Goal: Task Accomplishment & Management: Complete application form

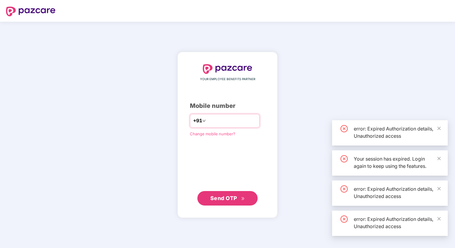
click at [229, 119] on input "number" at bounding box center [231, 121] width 49 height 10
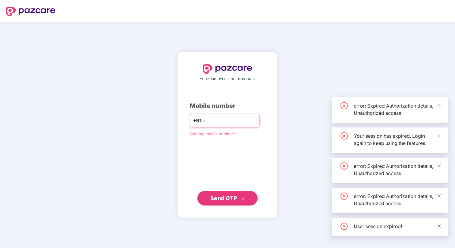
click at [228, 121] on input "number" at bounding box center [231, 121] width 49 height 10
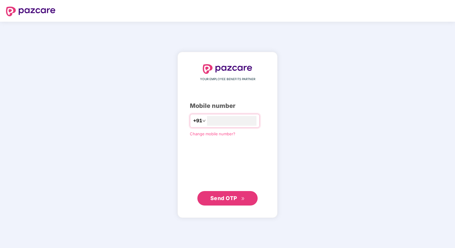
type input "**********"
click at [218, 199] on span "Send OTP" at bounding box center [223, 198] width 27 height 6
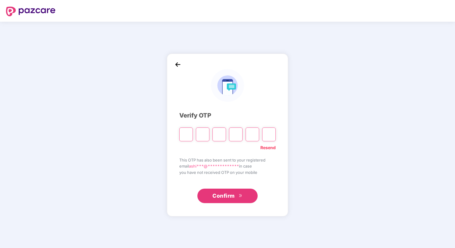
paste input "*"
type input "*"
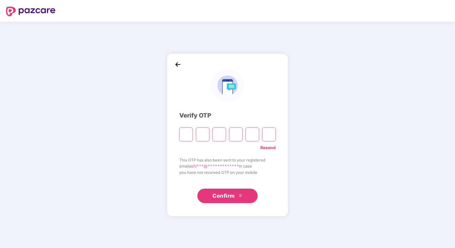
type input "*"
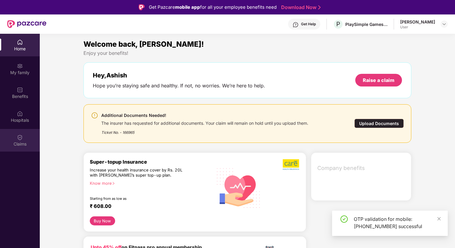
click at [27, 143] on div "Claims" at bounding box center [20, 144] width 40 height 6
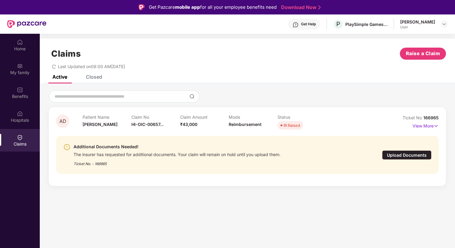
click at [404, 158] on div "Upload Documents" at bounding box center [406, 154] width 49 height 9
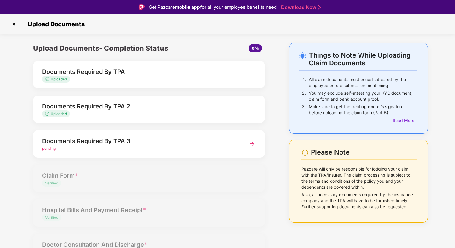
click at [130, 140] on div "Documents Required By TPA 3" at bounding box center [140, 141] width 196 height 10
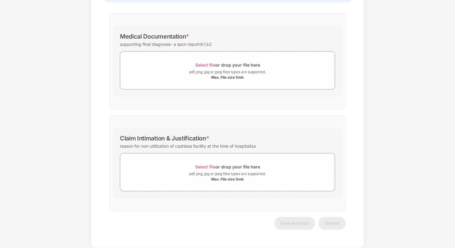
scroll to position [100, 0]
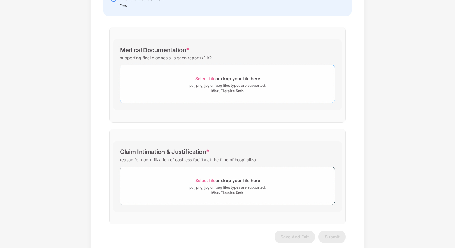
click at [220, 86] on div "pdf, png, jpg or jpeg files types are supported." at bounding box center [227, 86] width 77 height 6
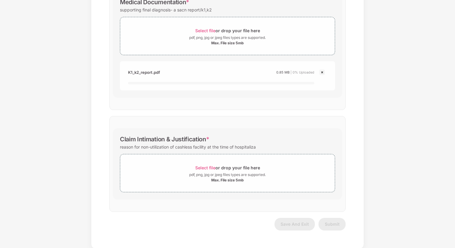
scroll to position [149, 0]
click at [212, 176] on div "pdf, png, jpg or jpeg files types are supported." at bounding box center [227, 174] width 77 height 6
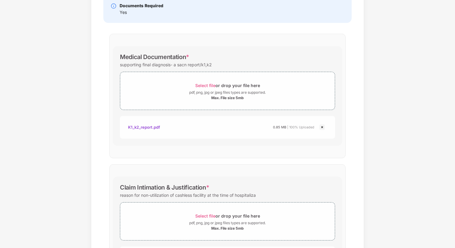
scroll to position [102, 0]
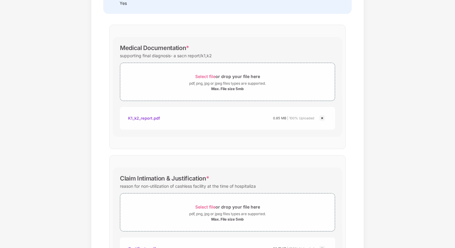
click at [320, 119] on img at bounding box center [321, 117] width 7 height 7
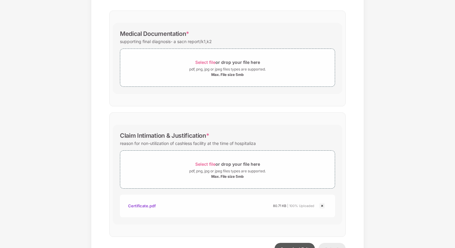
scroll to position [115, 0]
click at [232, 69] on div "pdf, png, jpg or jpeg files types are supported." at bounding box center [227, 70] width 77 height 6
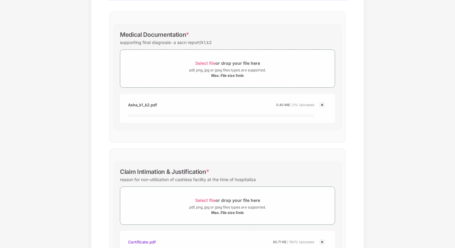
drag, startPoint x: 323, startPoint y: 183, endPoint x: 287, endPoint y: 178, distance: 35.8
click at [291, 176] on div "reason for non-utilization of cashless facility at the time of hospitaliza" at bounding box center [227, 179] width 215 height 8
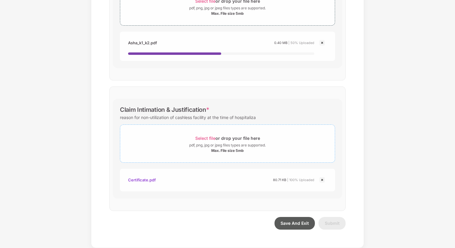
click at [248, 144] on div "pdf, png, jpg or jpeg files types are supported." at bounding box center [227, 145] width 77 height 6
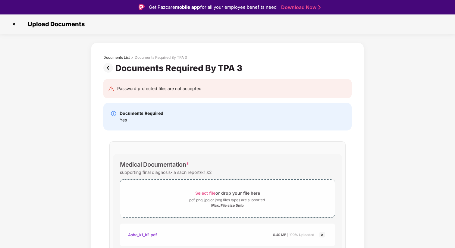
scroll to position [199, 0]
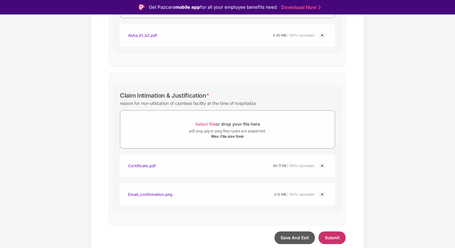
click at [331, 239] on span "Submit" at bounding box center [332, 237] width 15 height 5
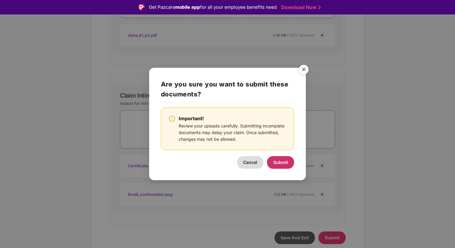
click at [282, 163] on span "Submit" at bounding box center [280, 162] width 15 height 5
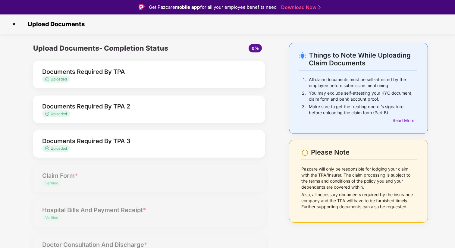
click at [13, 22] on img at bounding box center [14, 24] width 10 height 10
click at [68, 184] on div "Upload Documents- Completion Status 0% Documents Required By TPA Uploaded Docum…" at bounding box center [149, 191] width 244 height 297
click at [13, 25] on img at bounding box center [14, 24] width 10 height 10
